Goal: Task Accomplishment & Management: Manage account settings

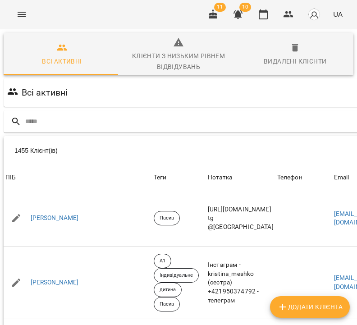
click at [119, 121] on input "text" at bounding box center [231, 121] width 412 height 15
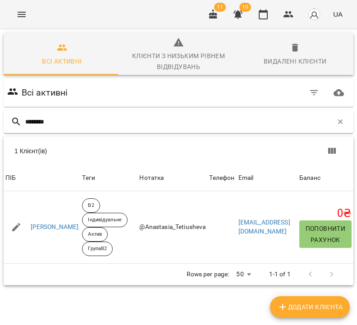
type input "********"
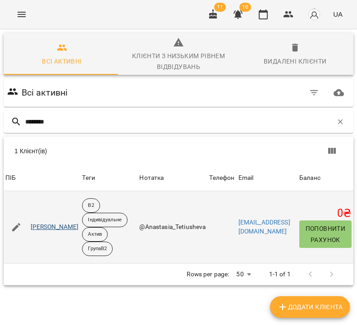
click at [51, 229] on link "Тетюшева Анастасія Артемівна" at bounding box center [55, 227] width 48 height 9
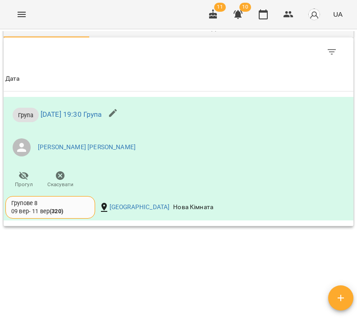
scroll to position [679, 0]
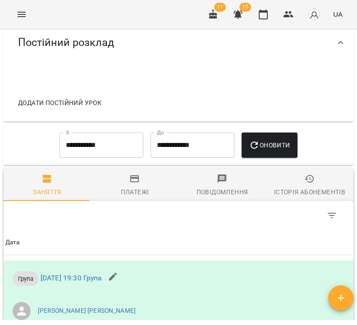
click at [304, 178] on icon "button" at bounding box center [309, 179] width 11 height 11
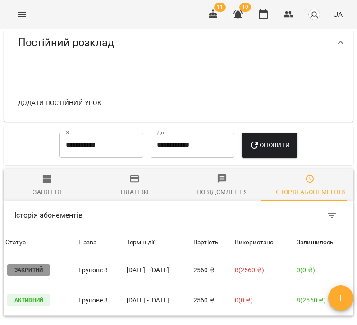
scroll to position [681, 0]
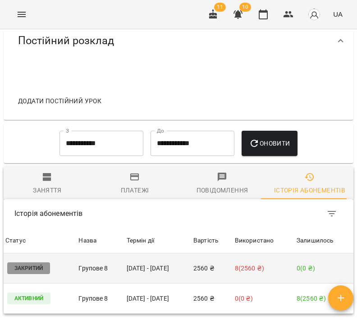
click at [149, 265] on td "09 вер - 09 вер" at bounding box center [158, 268] width 67 height 30
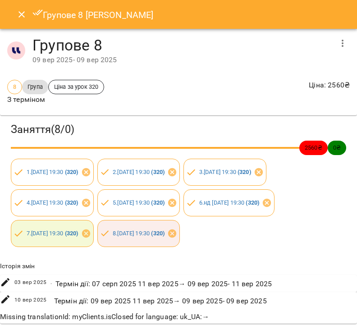
click at [19, 16] on icon "Close" at bounding box center [21, 14] width 6 height 6
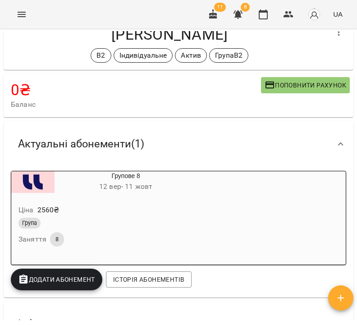
scroll to position [0, 0]
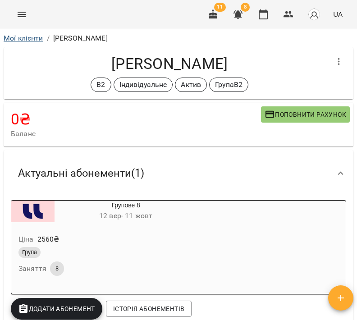
click at [33, 39] on link "Мої клієнти" at bounding box center [24, 38] width 40 height 9
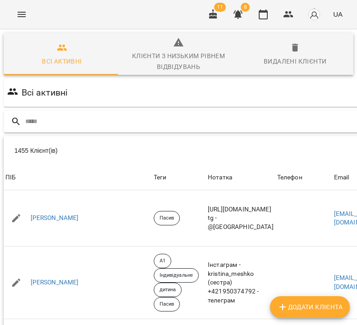
click at [172, 120] on input "text" at bounding box center [231, 121] width 412 height 15
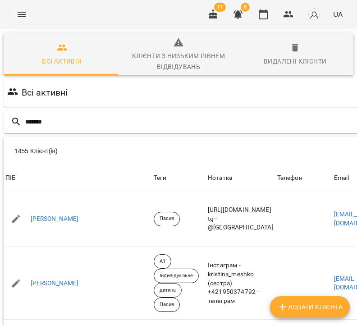
type input "*******"
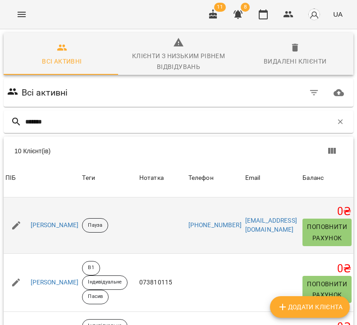
scroll to position [213, 0]
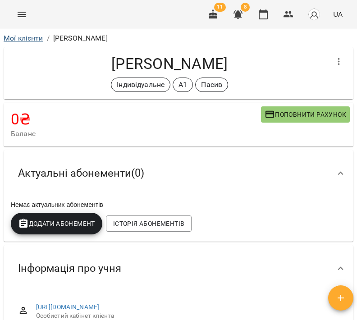
click at [27, 39] on link "Мої клієнти" at bounding box center [24, 38] width 40 height 9
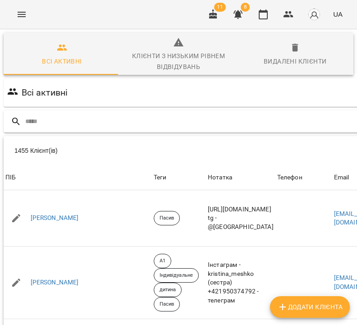
click at [219, 123] on input "text" at bounding box center [231, 121] width 412 height 15
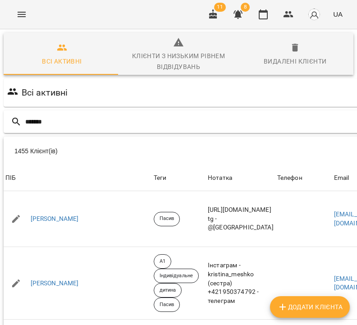
type input "*******"
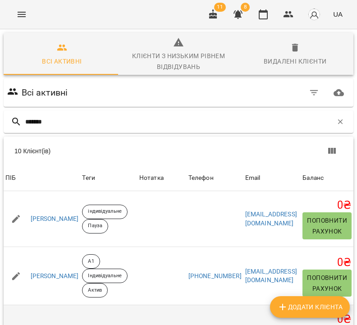
scroll to position [305, 0]
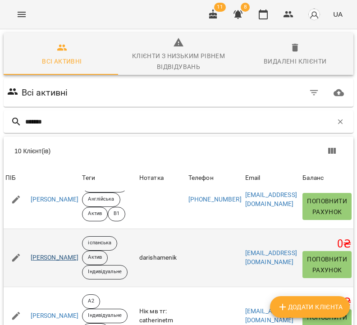
click at [79, 258] on link "Мельник Дарина Ярославіна" at bounding box center [55, 257] width 48 height 9
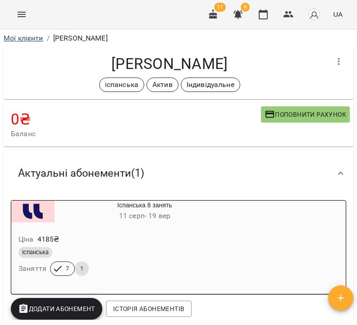
click at [24, 38] on link "Мої клієнти" at bounding box center [24, 38] width 40 height 9
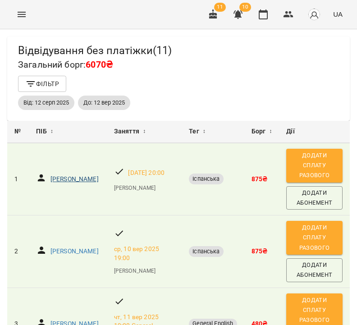
click at [54, 184] on p "[PERSON_NAME]" at bounding box center [74, 179] width 48 height 9
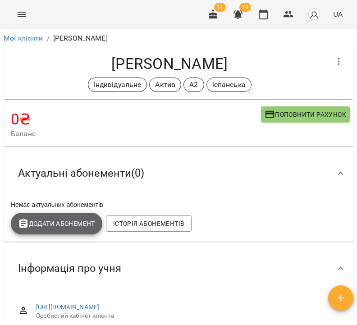
click at [56, 225] on span "Додати Абонемент" at bounding box center [56, 223] width 77 height 11
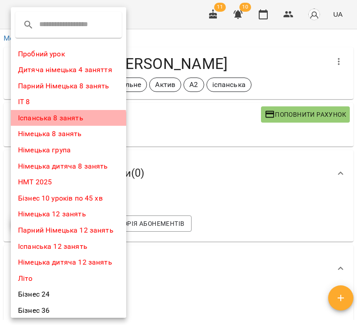
click at [68, 119] on li "Іспанська 8 занять" at bounding box center [68, 118] width 115 height 16
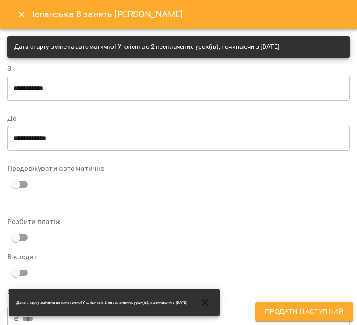
scroll to position [230, 0]
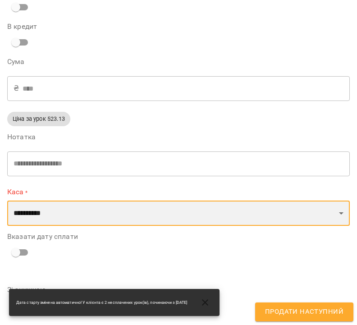
select select "****"
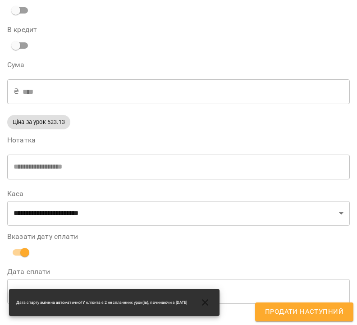
scroll to position [270, 0]
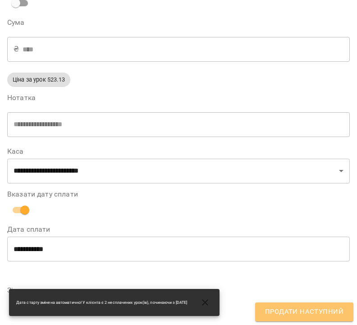
click at [332, 308] on span "Продати наступний" at bounding box center [304, 312] width 78 height 12
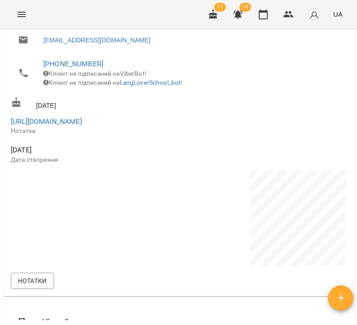
scroll to position [0, 0]
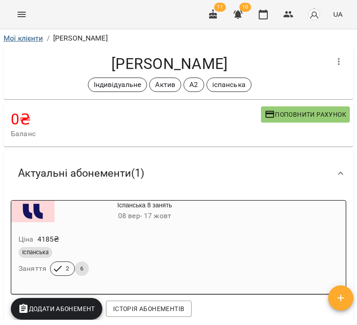
click at [23, 39] on link "Мої клієнти" at bounding box center [24, 38] width 40 height 9
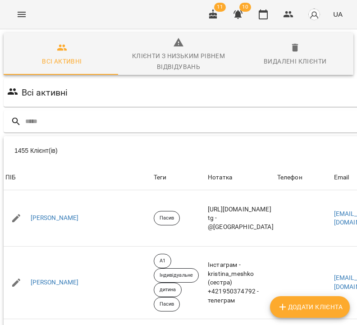
click at [238, 16] on icon "button" at bounding box center [237, 14] width 9 height 9
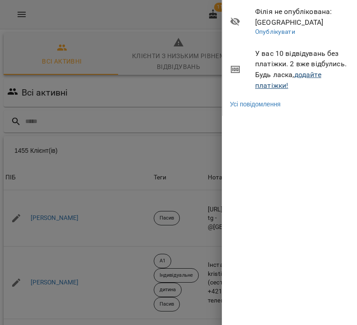
click at [311, 76] on link "додайте платіжки!" at bounding box center [288, 79] width 66 height 19
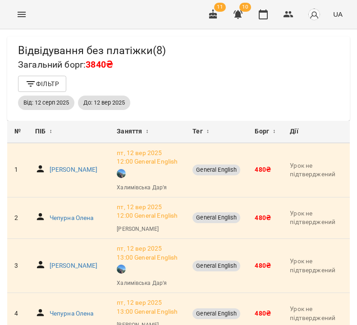
click at [21, 12] on icon "Menu" at bounding box center [21, 14] width 11 height 11
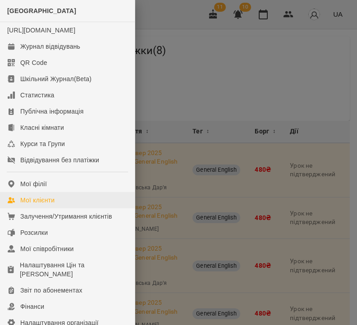
click at [75, 208] on link "Мої клієнти" at bounding box center [67, 200] width 135 height 16
